Goal: Task Accomplishment & Management: Manage account settings

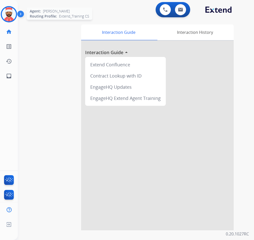
click at [8, 13] on img at bounding box center [9, 14] width 14 height 14
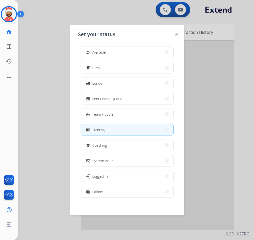
click at [102, 89] on div "how_to_reg Available free_breakfast Break fastfood Lunch assignment Non-Phone Q…" at bounding box center [127, 122] width 98 height 160
click at [102, 85] on span "Lunch" at bounding box center [97, 83] width 10 height 5
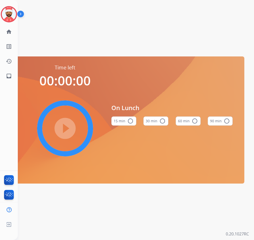
click at [162, 119] on mat-icon "radio_button_unchecked" at bounding box center [162, 121] width 6 height 6
drag, startPoint x: 20, startPoint y: 17, endPoint x: 12, endPoint y: 17, distance: 7.6
click at [20, 17] on img at bounding box center [21, 15] width 9 height 10
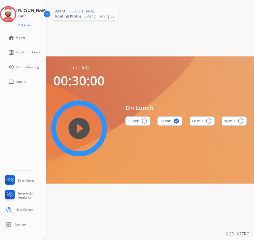
click at [8, 16] on img at bounding box center [8, 14] width 14 height 14
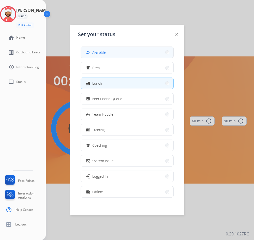
click at [103, 50] on span "Available" at bounding box center [98, 52] width 13 height 5
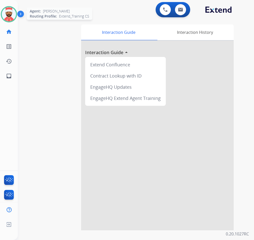
click at [12, 13] on img at bounding box center [9, 14] width 14 height 14
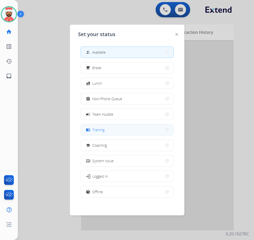
click at [106, 129] on button "menu_book Training" at bounding box center [127, 129] width 93 height 11
